Goal: Task Accomplishment & Management: Manage account settings

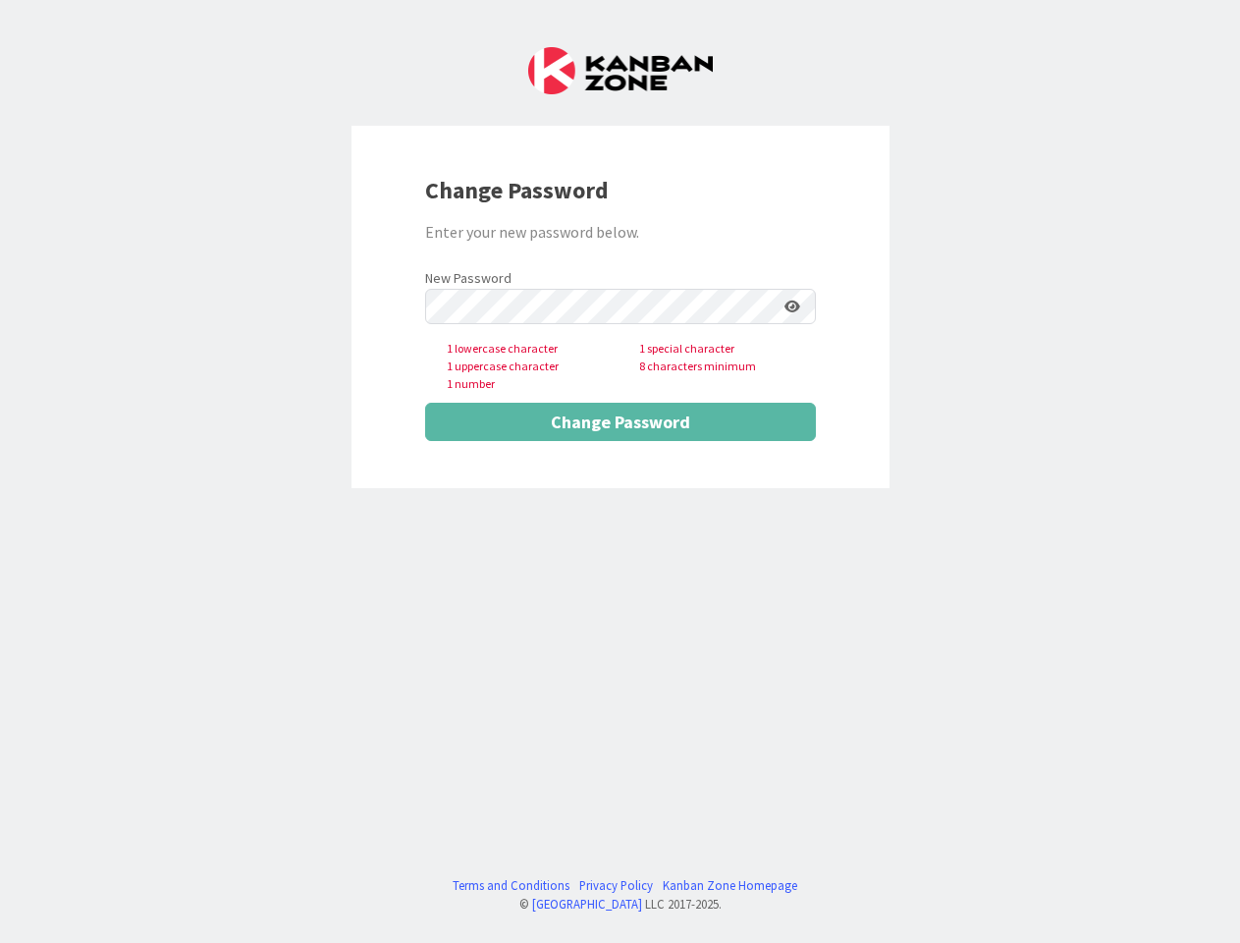
click at [620, 471] on div "Change Password Enter your new password below. New Password 1 lowercase charact…" at bounding box center [621, 307] width 538 height 362
click at [792, 306] on icon at bounding box center [792, 306] width 16 height 14
